Goal: Transaction & Acquisition: Purchase product/service

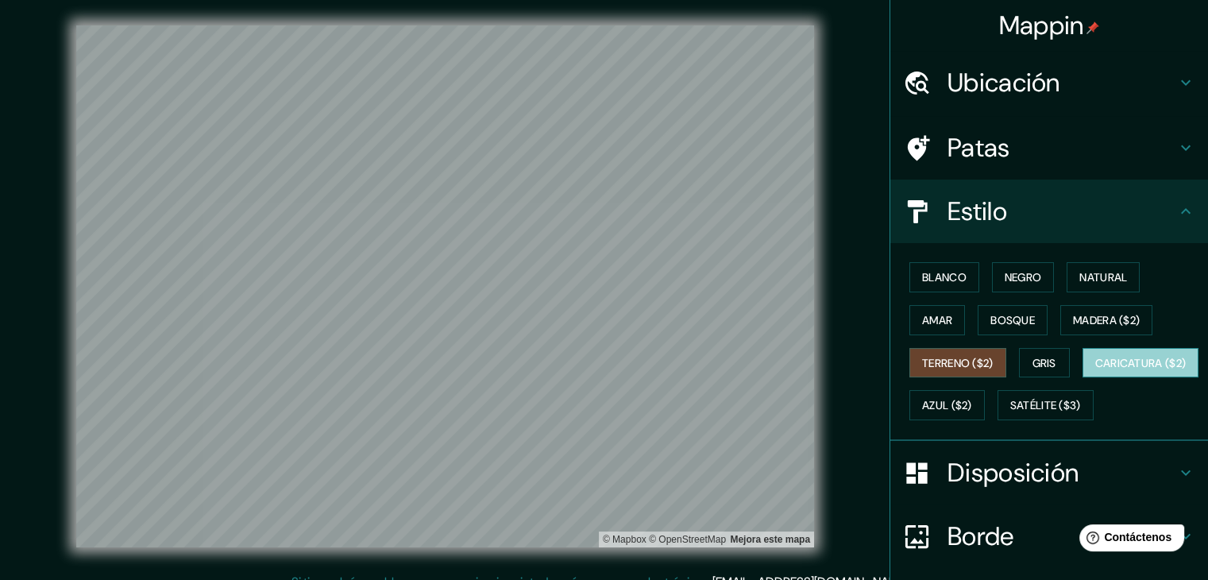
click at [1095, 370] on font "Caricatura ($2)" at bounding box center [1140, 363] width 91 height 14
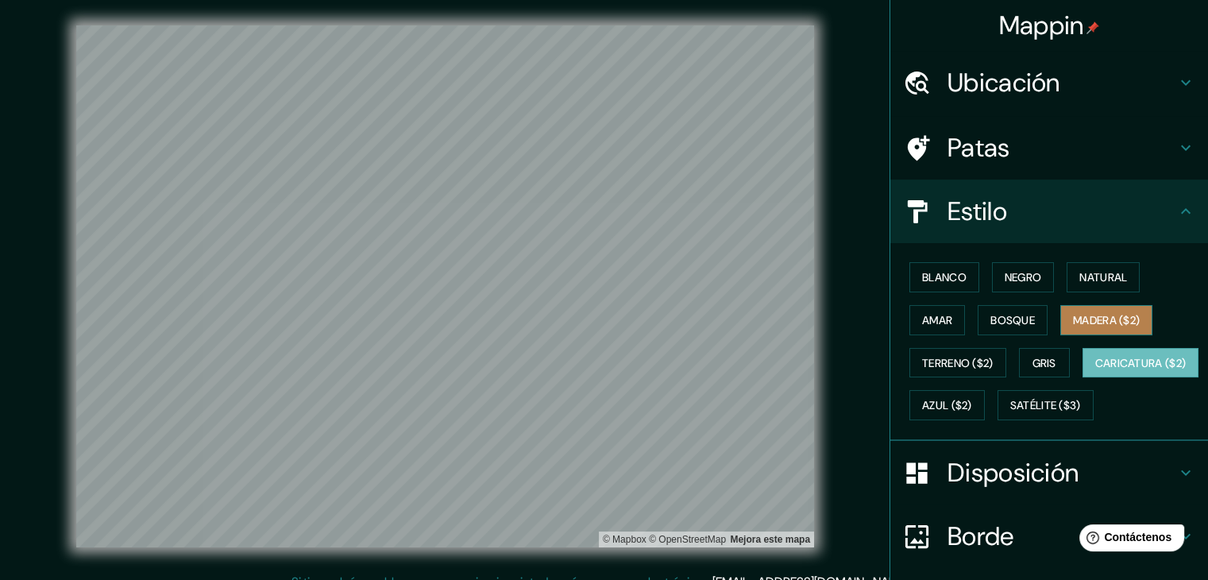
click at [1085, 313] on font "Madera ($2)" at bounding box center [1106, 320] width 67 height 14
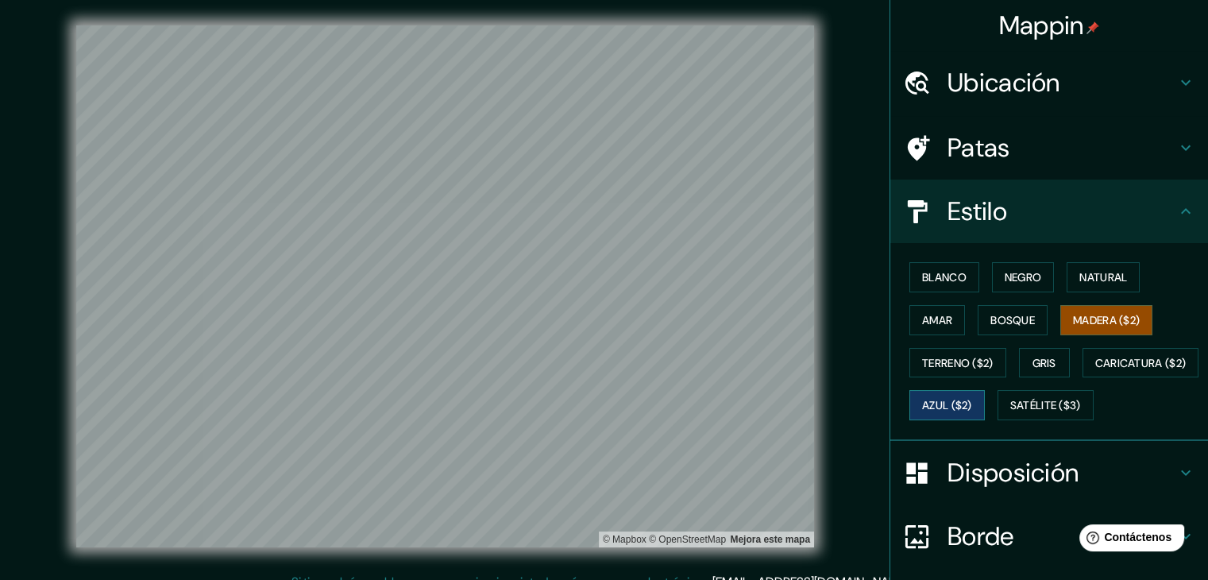
click at [972, 399] on font "Azul ($2)" at bounding box center [947, 406] width 50 height 14
click at [956, 363] on font "Terreno ($2)" at bounding box center [957, 363] width 71 height 14
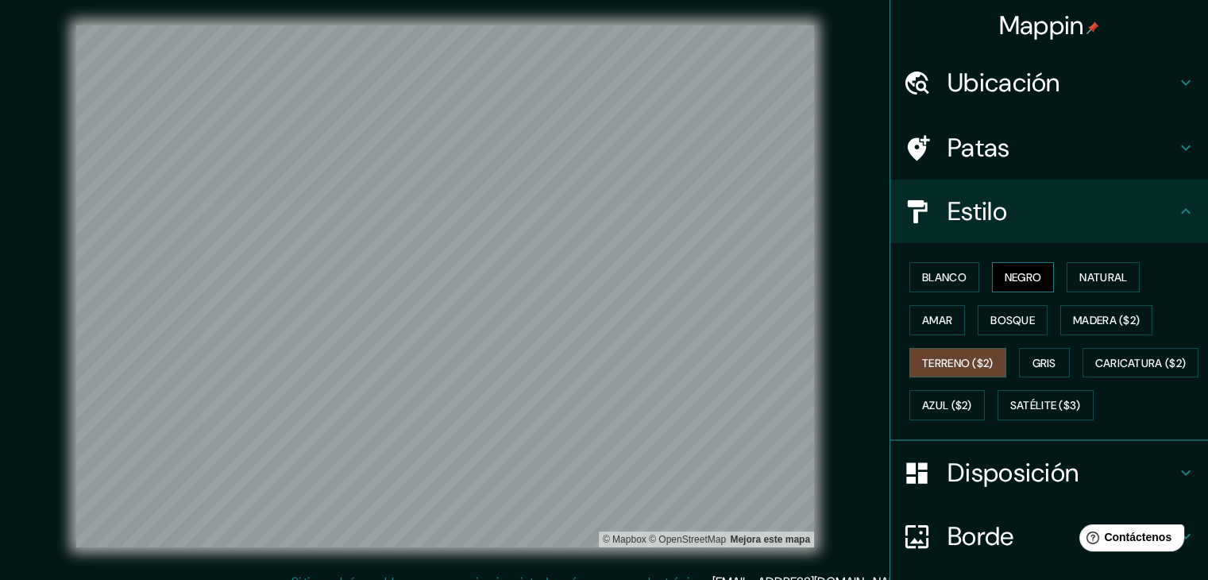
click at [1004, 279] on font "Negro" at bounding box center [1022, 277] width 37 height 14
click at [924, 273] on font "Blanco" at bounding box center [944, 277] width 44 height 14
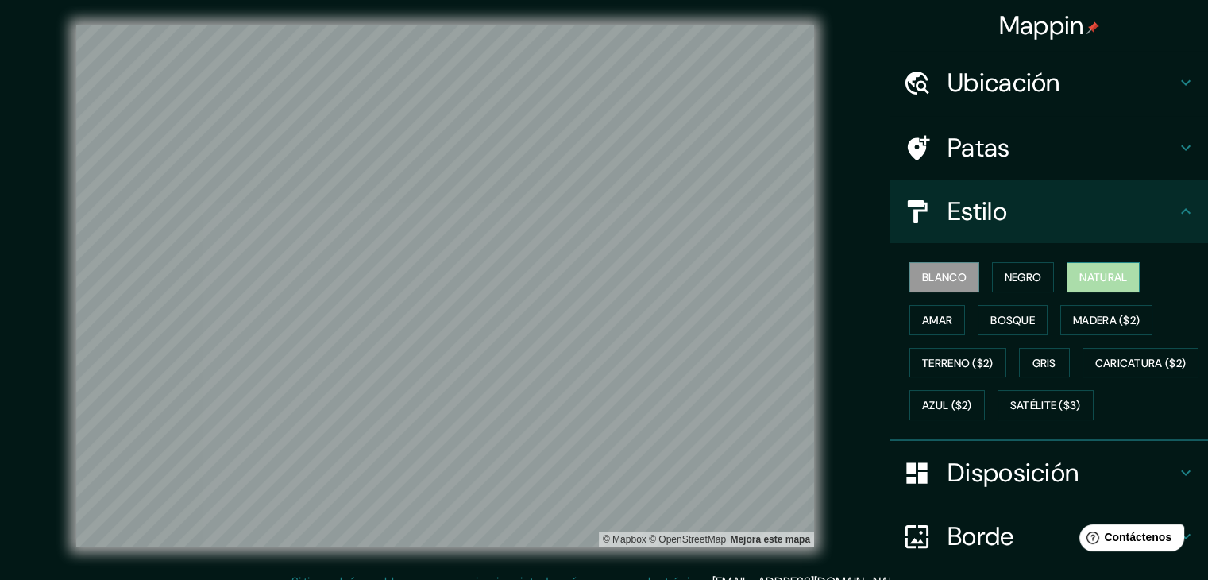
click at [1096, 277] on font "Natural" at bounding box center [1103, 277] width 48 height 14
click at [940, 274] on font "Blanco" at bounding box center [944, 277] width 44 height 14
click at [946, 356] on font "Terreno ($2)" at bounding box center [957, 363] width 71 height 14
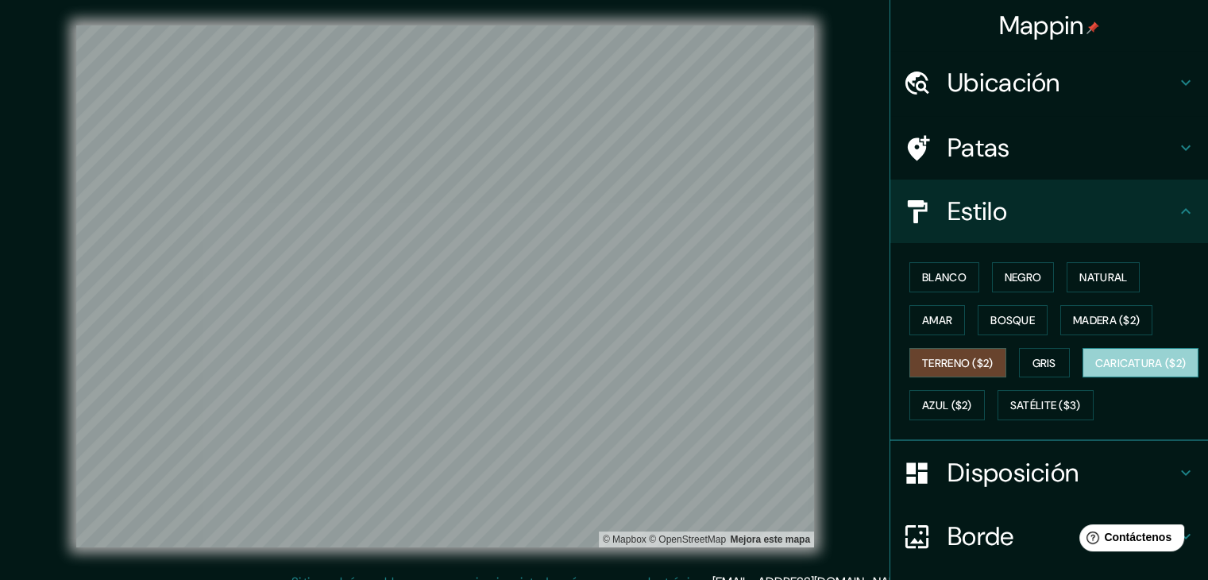
click at [1095, 373] on font "Caricatura ($2)" at bounding box center [1140, 363] width 91 height 21
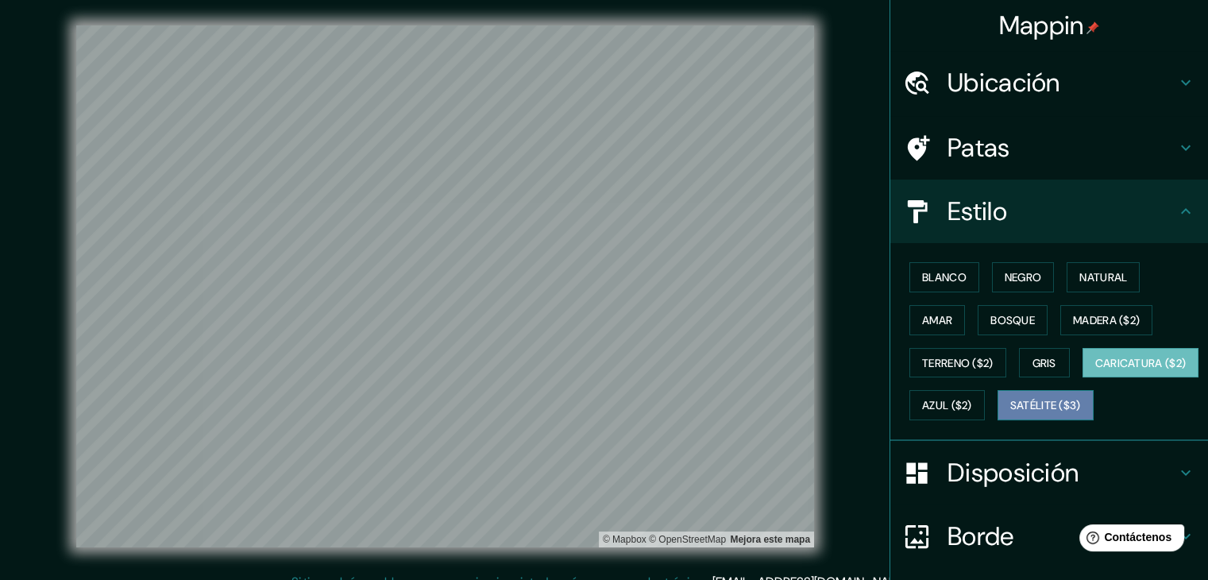
click at [1010, 413] on font "Satélite ($3)" at bounding box center [1045, 406] width 71 height 14
click at [1095, 373] on font "Caricatura ($2)" at bounding box center [1140, 363] width 91 height 21
click at [1010, 413] on font "Satélite ($3)" at bounding box center [1045, 406] width 71 height 14
